Goal: Check status: Check status

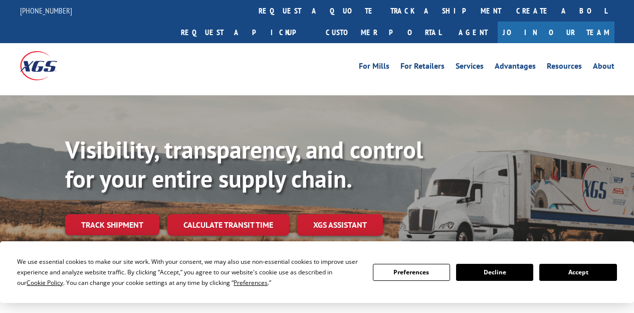
click at [383, 8] on link "track a shipment" at bounding box center [446, 11] width 126 height 22
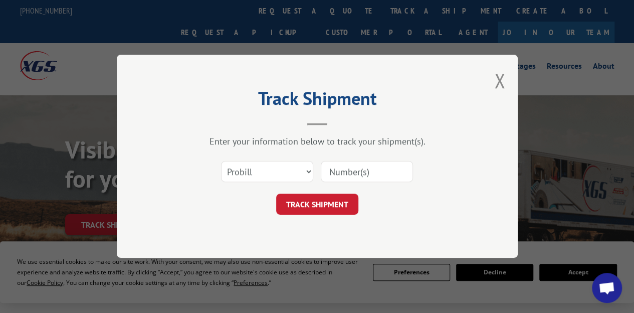
drag, startPoint x: 359, startPoint y: 169, endPoint x: 358, endPoint y: 160, distance: 8.6
click at [360, 169] on input at bounding box center [367, 171] width 92 height 21
paste input "17386209BOL"
type input "17386209BOL"
click at [343, 199] on button "TRACK SHIPMENT" at bounding box center [317, 204] width 82 height 21
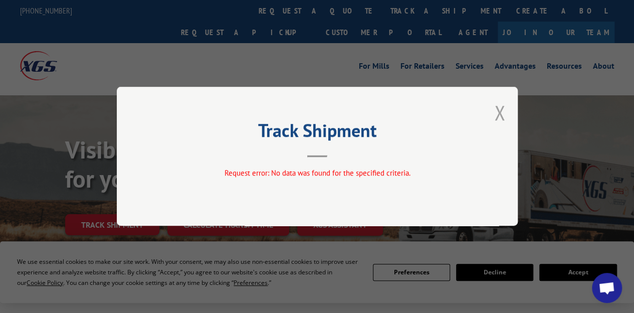
click at [499, 114] on button "Close modal" at bounding box center [500, 112] width 11 height 27
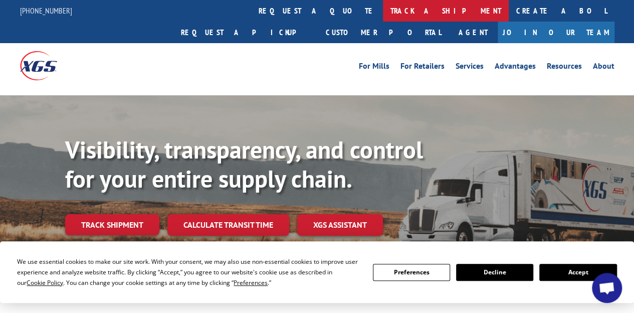
click at [383, 8] on link "track a shipment" at bounding box center [446, 11] width 126 height 22
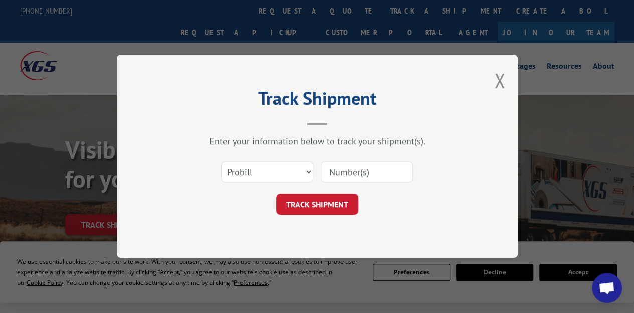
click at [361, 173] on input at bounding box center [367, 171] width 92 height 21
paste input "17386209BOL"
type input "17386209"
click at [344, 204] on button "TRACK SHIPMENT" at bounding box center [317, 204] width 82 height 21
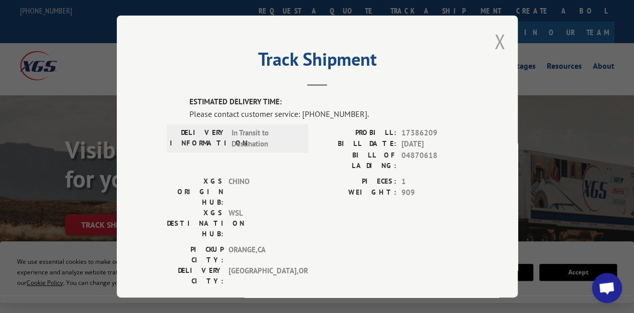
click at [495, 40] on button "Close modal" at bounding box center [500, 41] width 11 height 27
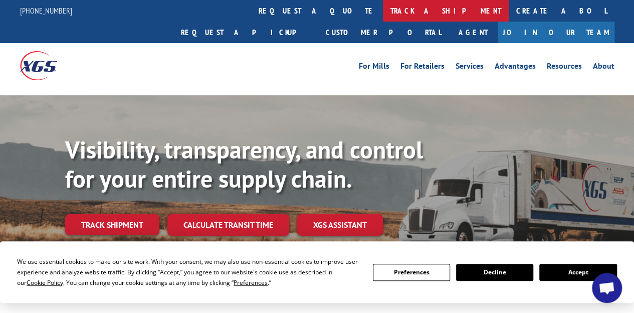
click at [383, 7] on link "track a shipment" at bounding box center [446, 11] width 126 height 22
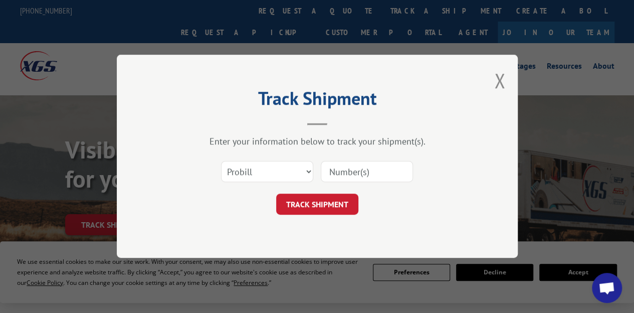
click at [391, 172] on input at bounding box center [367, 171] width 92 height 21
paste input "17386209BOL"
type input "17386209BOL"
click at [345, 204] on button "TRACK SHIPMENT" at bounding box center [317, 204] width 82 height 21
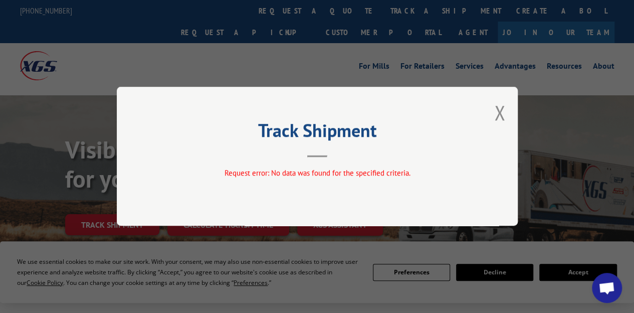
click at [503, 114] on button "Close modal" at bounding box center [500, 112] width 11 height 27
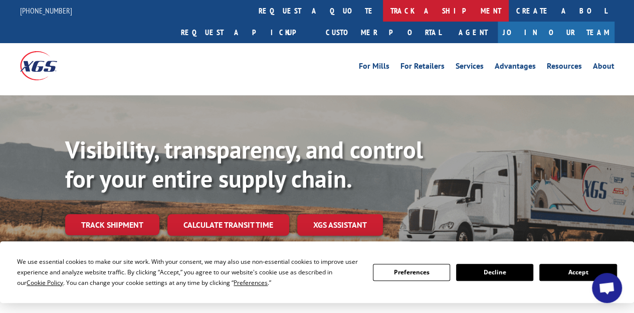
click at [383, 10] on link "track a shipment" at bounding box center [446, 11] width 126 height 22
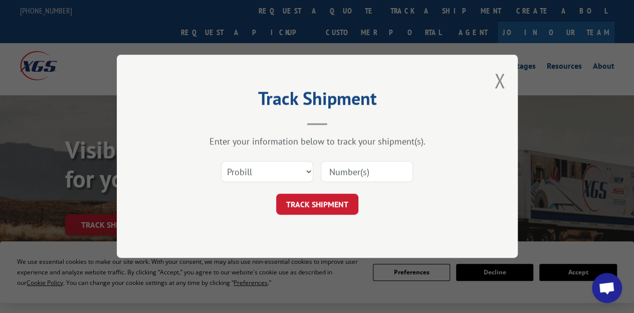
click at [344, 175] on input at bounding box center [367, 171] width 92 height 21
paste input "17386209BOL"
click at [387, 173] on input "17386209BOL" at bounding box center [367, 171] width 92 height 21
type input "17386209"
click at [339, 202] on button "TRACK SHIPMENT" at bounding box center [317, 204] width 82 height 21
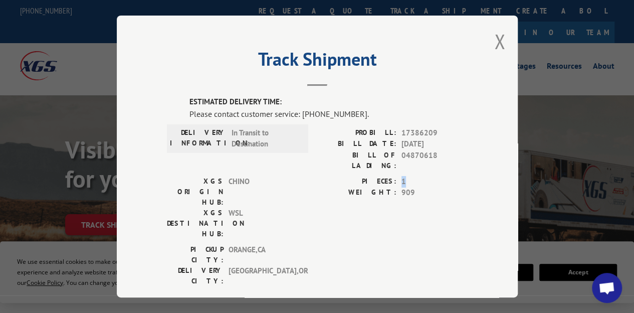
click at [402, 176] on span "1" at bounding box center [435, 182] width 66 height 12
click at [495, 35] on button "Close modal" at bounding box center [500, 41] width 11 height 27
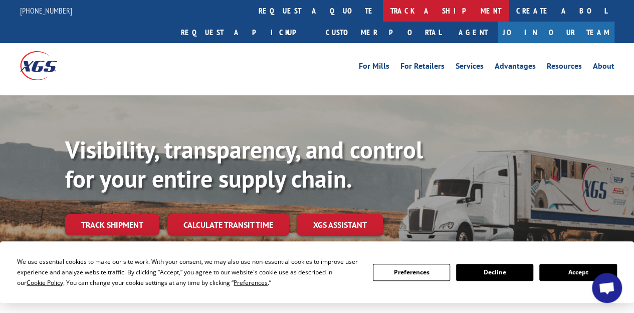
click at [383, 12] on link "track a shipment" at bounding box center [446, 11] width 126 height 22
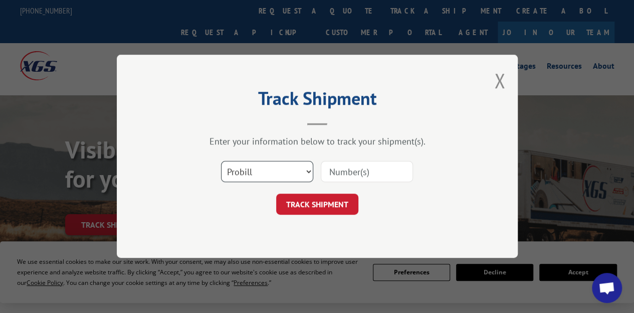
click at [290, 178] on select "Select category... Probill BOL PO" at bounding box center [267, 171] width 92 height 21
select select "po"
click at [221, 161] on select "Select category... Probill BOL PO" at bounding box center [267, 171] width 92 height 21
click at [337, 171] on input at bounding box center [367, 171] width 92 height 21
paste input "0020571247"
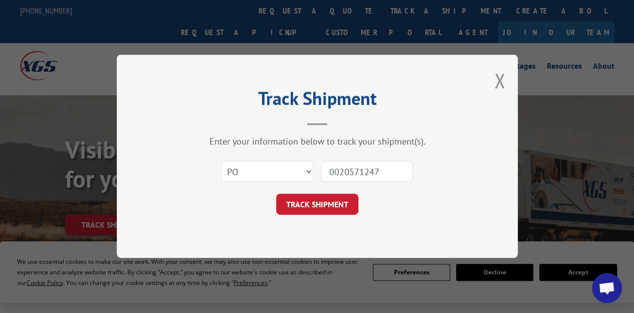
click at [337, 172] on input "0020571247" at bounding box center [367, 171] width 92 height 21
type input "20571247"
click at [351, 208] on button "TRACK SHIPMENT" at bounding box center [317, 204] width 82 height 21
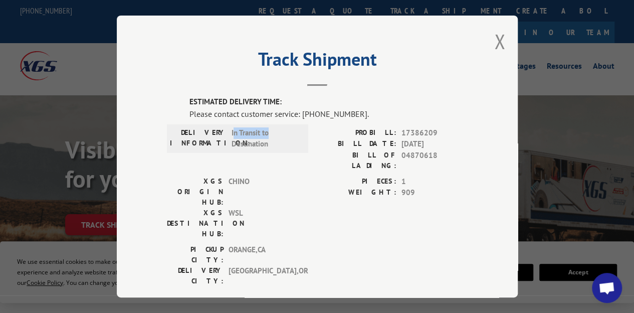
drag, startPoint x: 230, startPoint y: 131, endPoint x: 273, endPoint y: 131, distance: 43.1
click at [273, 131] on span "In Transit to Destination" at bounding box center [266, 138] width 68 height 23
